Goal: Task Accomplishment & Management: Manage account settings

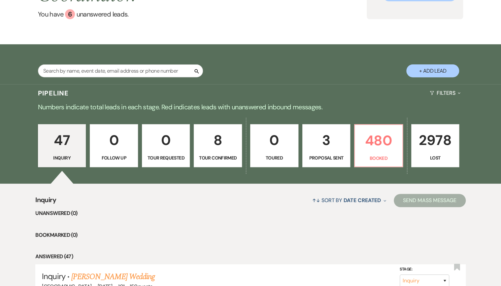
scroll to position [79, 0]
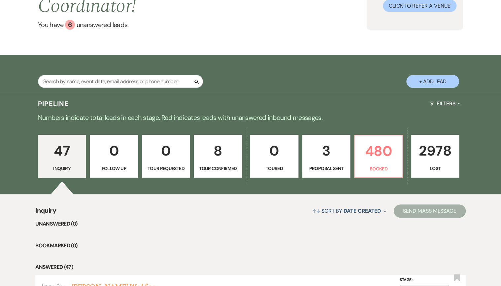
click at [237, 156] on p "8" at bounding box center [218, 151] width 40 height 22
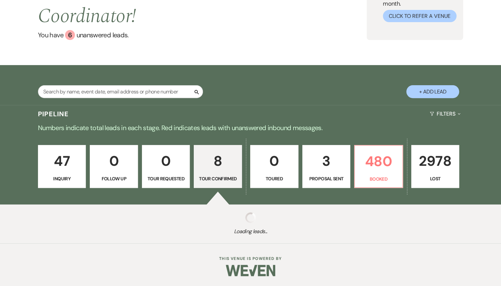
scroll to position [69, 0]
select select "4"
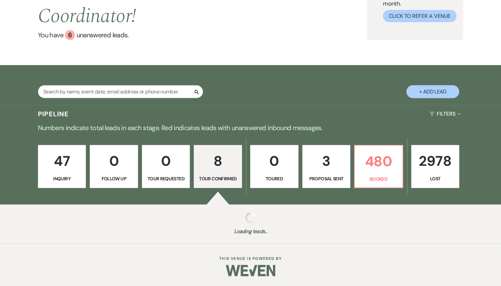
select select "4"
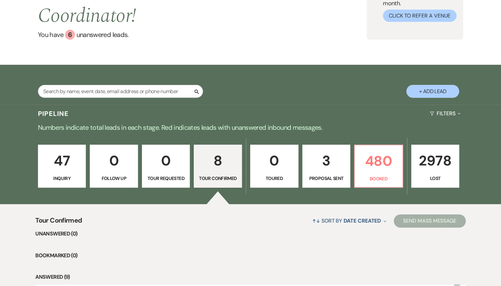
scroll to position [79, 0]
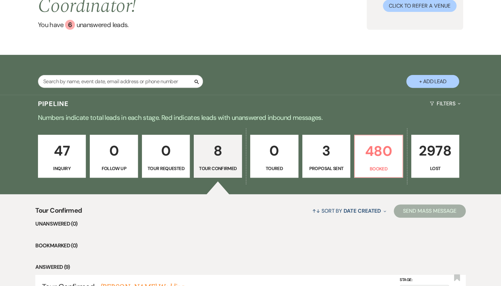
click at [67, 157] on p "47" at bounding box center [62, 151] width 40 height 22
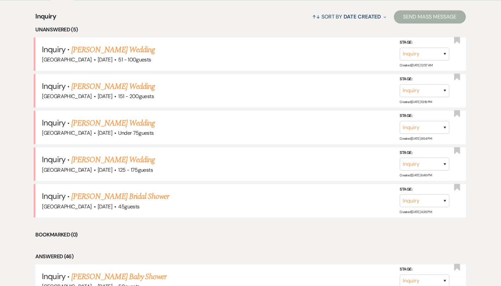
scroll to position [264, 0]
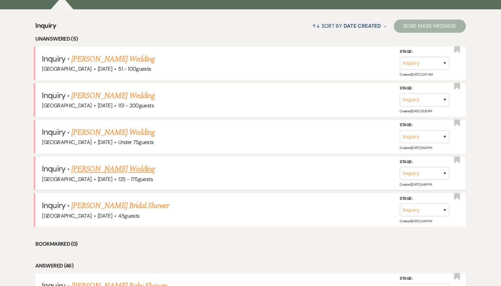
click at [95, 170] on link "[PERSON_NAME] Wedding" at bounding box center [113, 169] width 84 height 12
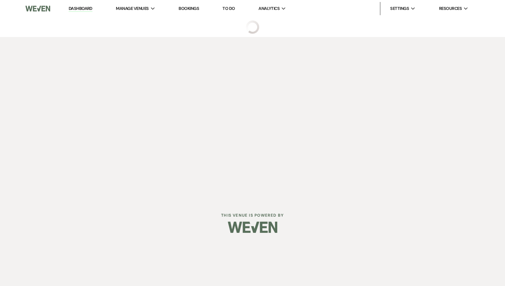
select select "3"
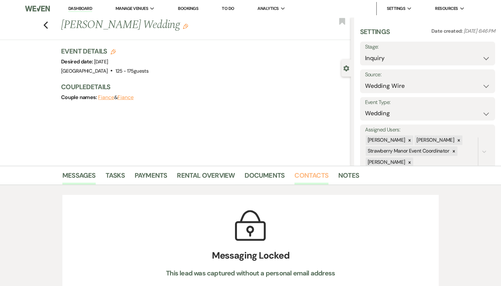
click at [295, 174] on link "Contacts" at bounding box center [312, 177] width 34 height 15
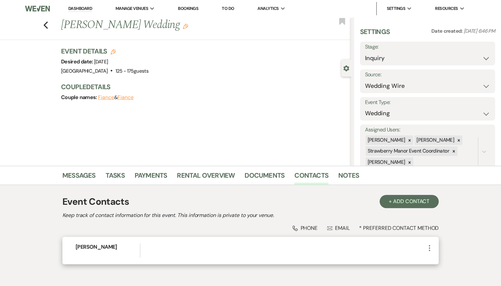
click at [431, 247] on icon "More" at bounding box center [430, 248] width 8 height 8
click at [436, 261] on use "button" at bounding box center [436, 260] width 5 height 5
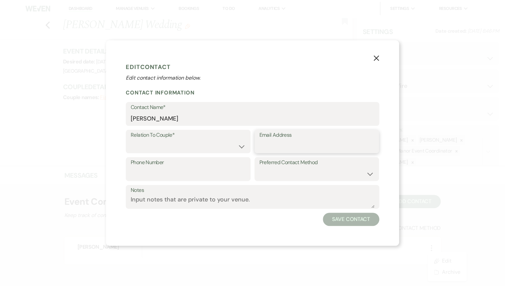
click at [281, 141] on input "Email Address" at bounding box center [317, 146] width 115 height 13
paste input "[EMAIL_ADDRESS][DOMAIN_NAME]"
type input "[EMAIL_ADDRESS][DOMAIN_NAME]"
click at [204, 144] on select "Couple Planner Parent of Couple Family Member Friend Other" at bounding box center [188, 146] width 115 height 13
select select "1"
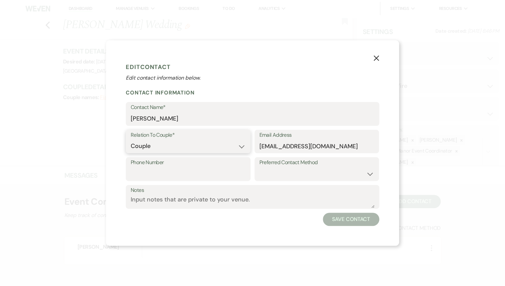
click at [131, 140] on select "Couple Planner Parent of Couple Family Member Friend Other" at bounding box center [188, 146] width 115 height 13
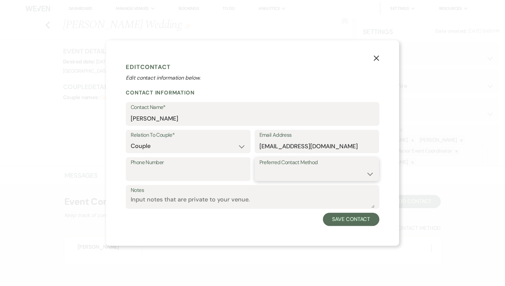
click at [338, 171] on select "Email Phone Text" at bounding box center [317, 173] width 115 height 13
select select "email"
click at [260, 167] on select "Email Phone Text" at bounding box center [317, 173] width 115 height 13
click at [351, 219] on button "Save Contact" at bounding box center [351, 219] width 56 height 13
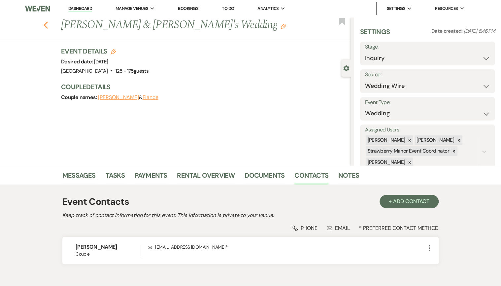
click at [46, 27] on icon "Previous" at bounding box center [45, 25] width 5 height 8
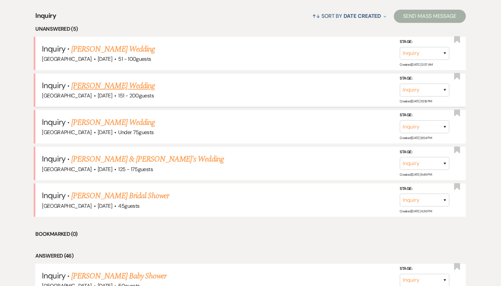
scroll to position [264, 0]
click at [97, 121] on link "[PERSON_NAME] Wedding" at bounding box center [113, 123] width 84 height 12
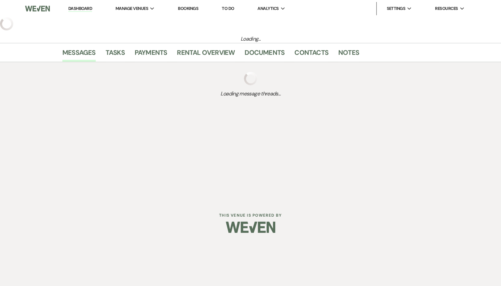
select select "3"
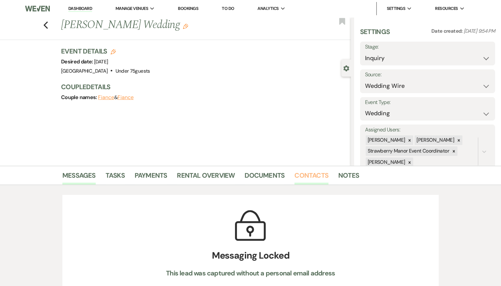
click at [307, 177] on link "Contacts" at bounding box center [312, 177] width 34 height 15
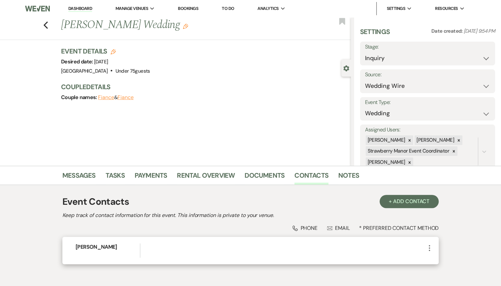
click at [429, 249] on icon "More" at bounding box center [430, 248] width 8 height 8
click at [444, 258] on button "Pencil Edit" at bounding box center [445, 260] width 39 height 11
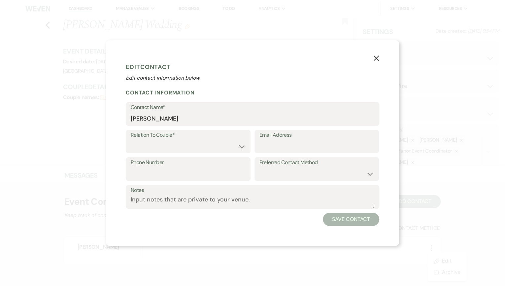
click at [157, 137] on label "Relation To Couple*" at bounding box center [188, 135] width 115 height 10
click at [156, 145] on select "Couple Planner Parent of Couple Family Member Friend Other" at bounding box center [188, 146] width 115 height 13
select select "1"
click at [131, 140] on select "Couple Planner Parent of Couple Family Member Friend Other" at bounding box center [188, 146] width 115 height 13
click at [279, 144] on input "Email Address" at bounding box center [317, 146] width 115 height 13
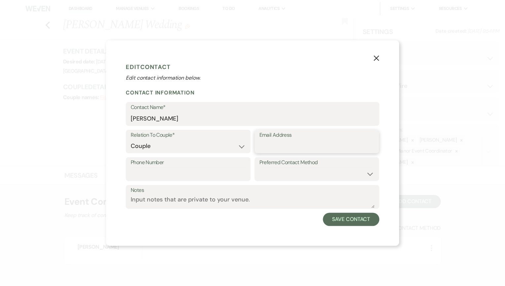
paste input "[EMAIL_ADDRESS][DOMAIN_NAME]"
type input "[EMAIL_ADDRESS][DOMAIN_NAME]"
click at [356, 168] on select "Email Phone Text" at bounding box center [317, 173] width 115 height 13
select select "email"
click at [260, 167] on select "Email Phone Text" at bounding box center [317, 173] width 115 height 13
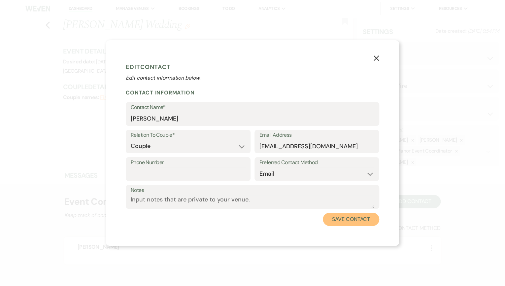
click at [348, 222] on button "Save Contact" at bounding box center [351, 219] width 56 height 13
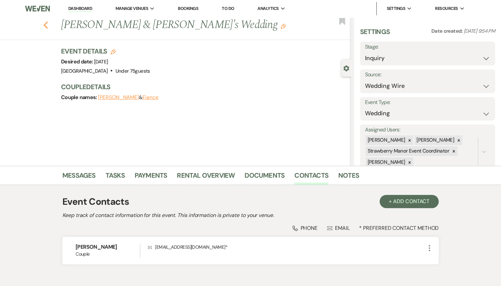
click at [48, 27] on icon "Previous" at bounding box center [45, 25] width 5 height 8
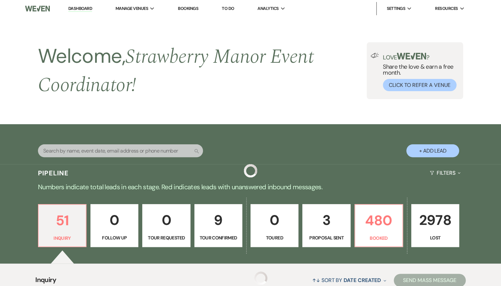
scroll to position [264, 0]
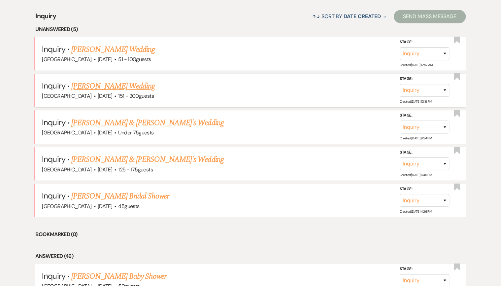
click at [107, 87] on link "[PERSON_NAME] Wedding" at bounding box center [113, 86] width 84 height 12
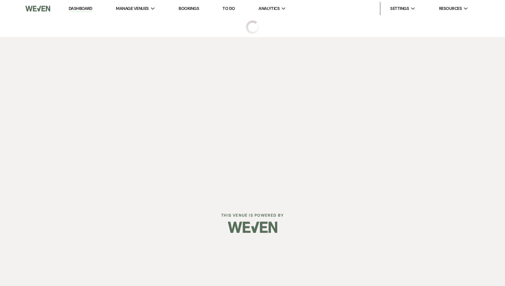
select select "2"
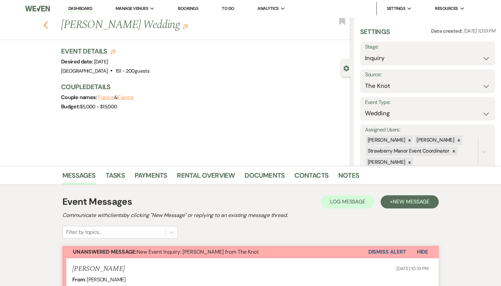
click at [47, 25] on use "button" at bounding box center [46, 24] width 4 height 7
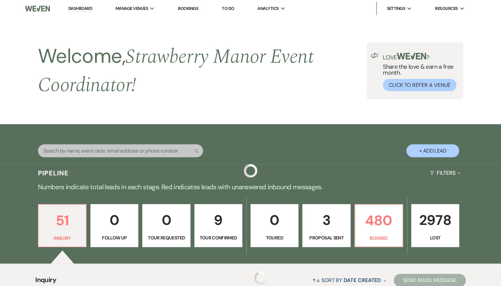
scroll to position [264, 0]
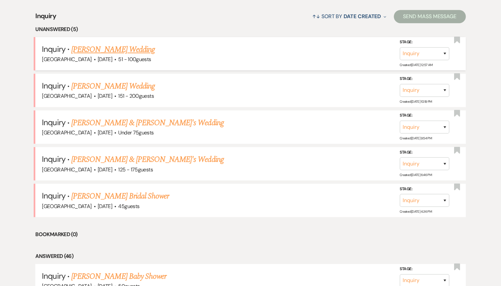
click at [115, 49] on link "[PERSON_NAME] Wedding" at bounding box center [113, 50] width 84 height 12
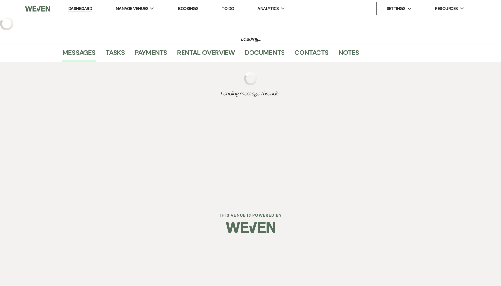
select select "2"
